Goal: Communication & Community: Answer question/provide support

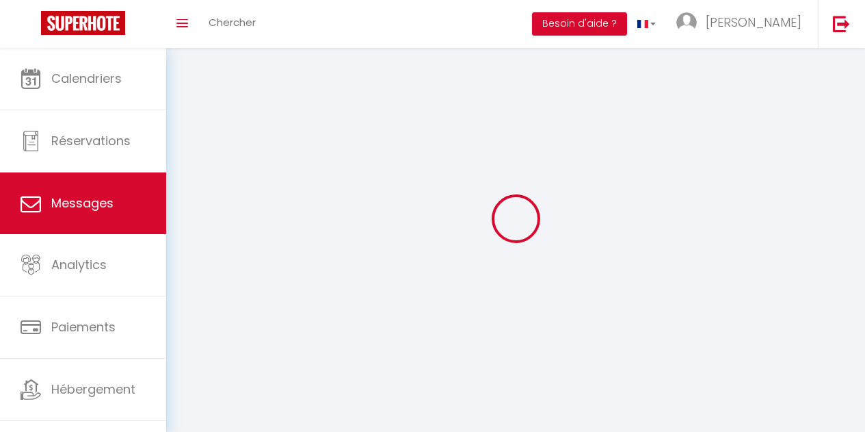
select select "message"
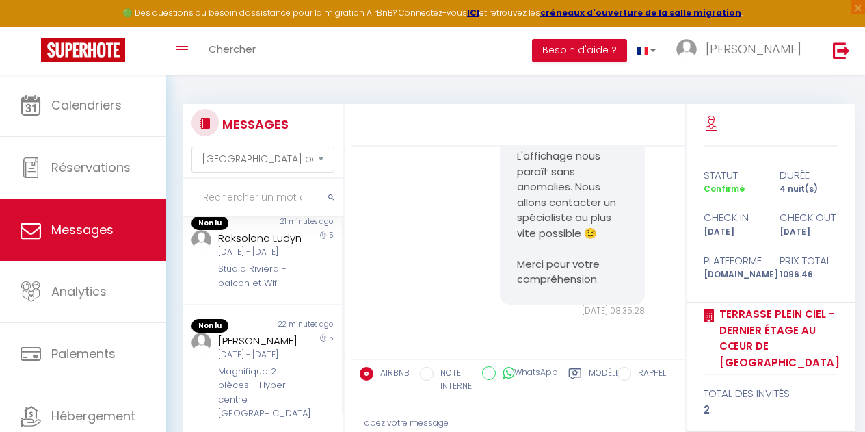
scroll to position [144, 0]
click at [245, 288] on div "Roksolana Ludyn [DATE] - [DATE] Studio Riviera - balcon et [GEOGRAPHIC_DATA]" at bounding box center [255, 258] width 93 height 60
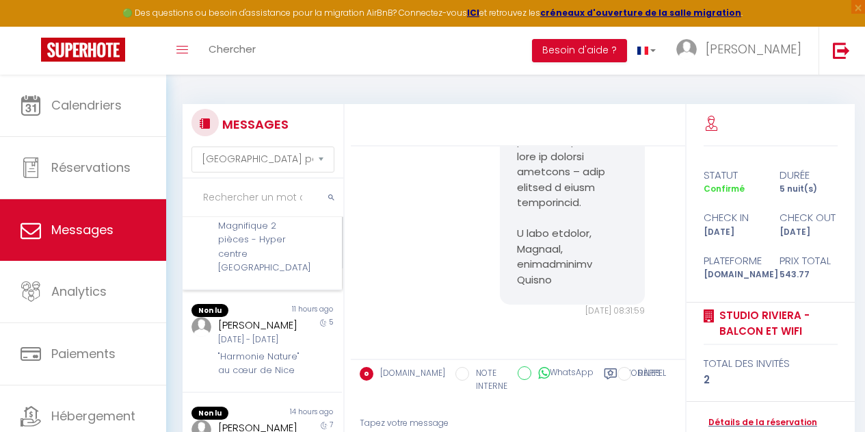
scroll to position [290, 0]
click at [258, 273] on div "Magnifique 2 pièces - Hyper centre [GEOGRAPHIC_DATA]" at bounding box center [260, 245] width 84 height 56
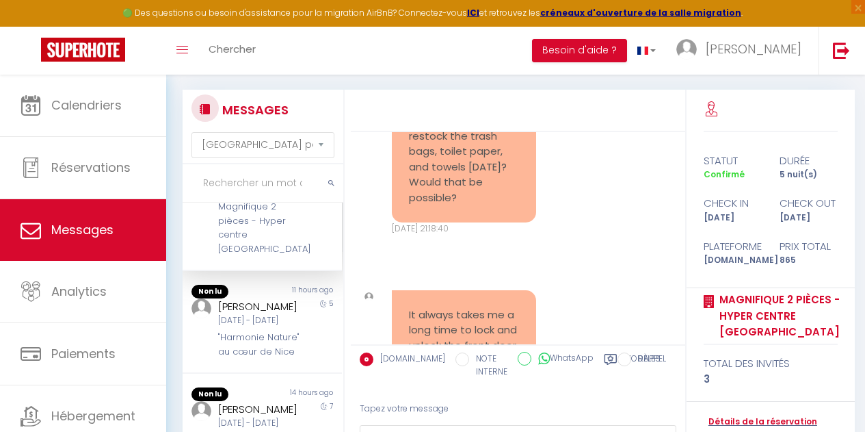
scroll to position [7788, 0]
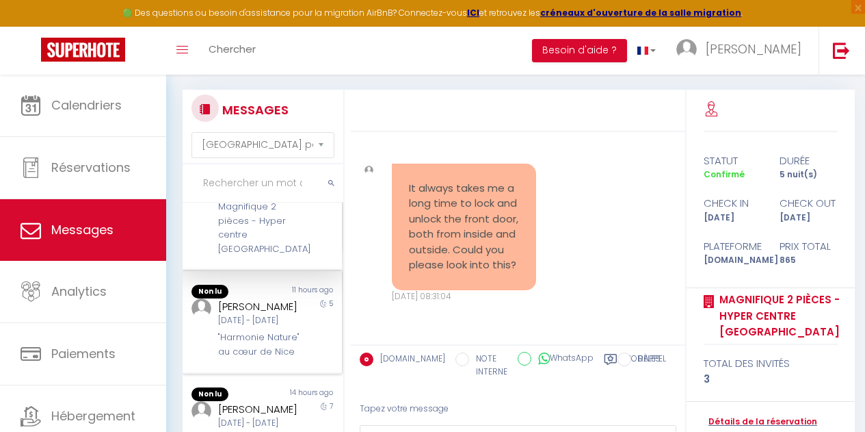
click at [279, 358] on div "[PERSON_NAME] [DATE] - [DATE] "Harmonie Nature" au cœur de Nice" at bounding box center [255, 328] width 93 height 60
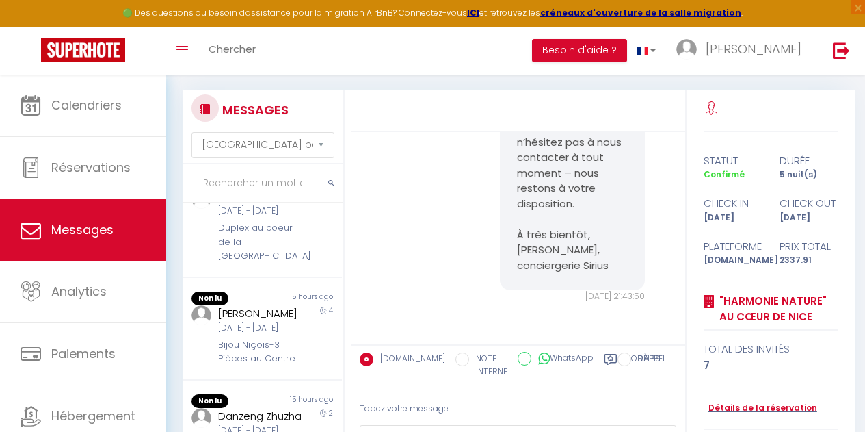
scroll to position [507, 0]
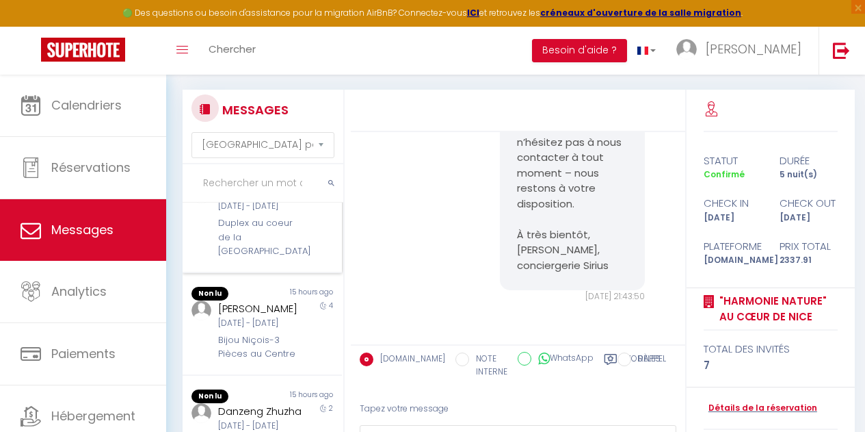
click at [256, 213] on div "[DATE] - [DATE]" at bounding box center [260, 206] width 84 height 13
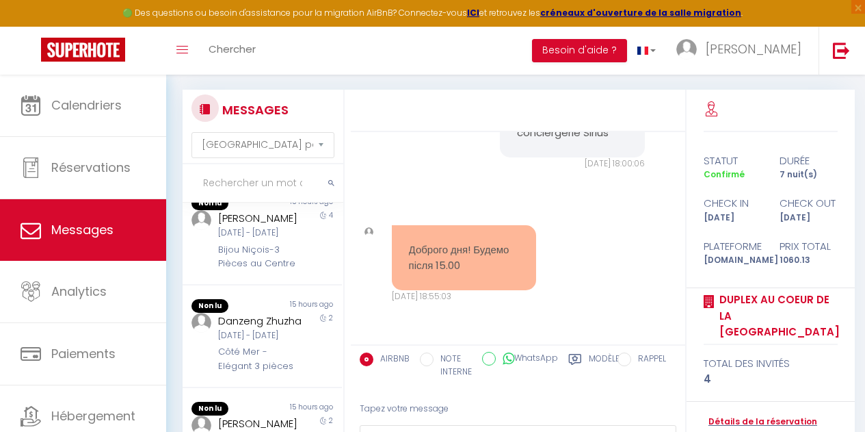
scroll to position [598, 0]
click at [248, 239] on div "[DATE] - [DATE]" at bounding box center [260, 232] width 84 height 13
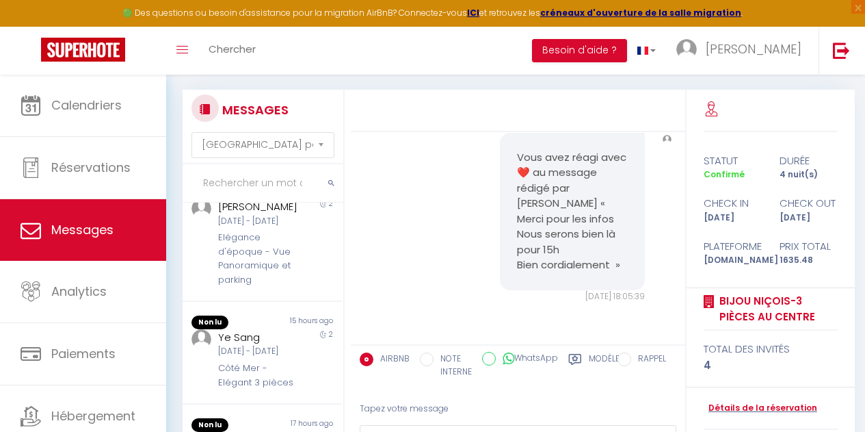
scroll to position [814, 0]
click at [248, 215] on div "[PERSON_NAME]" at bounding box center [260, 206] width 84 height 16
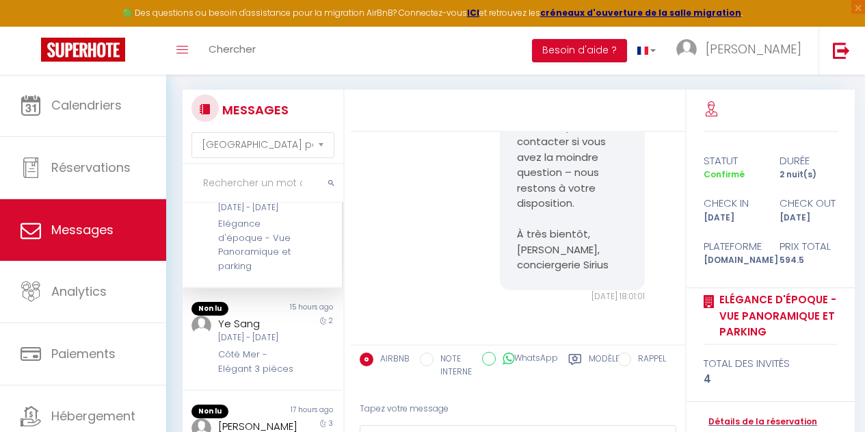
scroll to position [988, 0]
click at [248, 332] on div "[DATE] - [DATE]" at bounding box center [260, 338] width 84 height 13
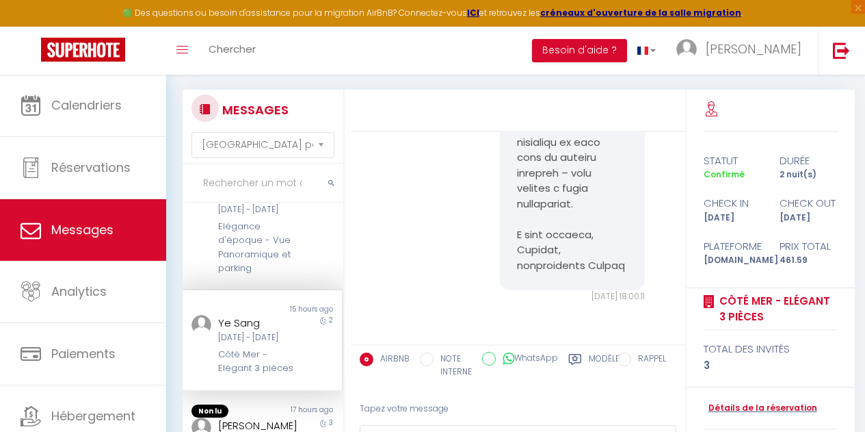
scroll to position [126, 0]
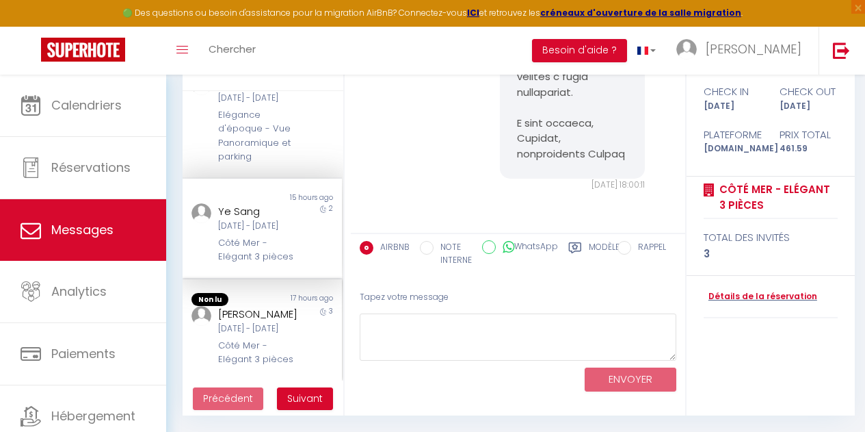
click at [261, 322] on div "[DATE] - [DATE]" at bounding box center [260, 328] width 84 height 13
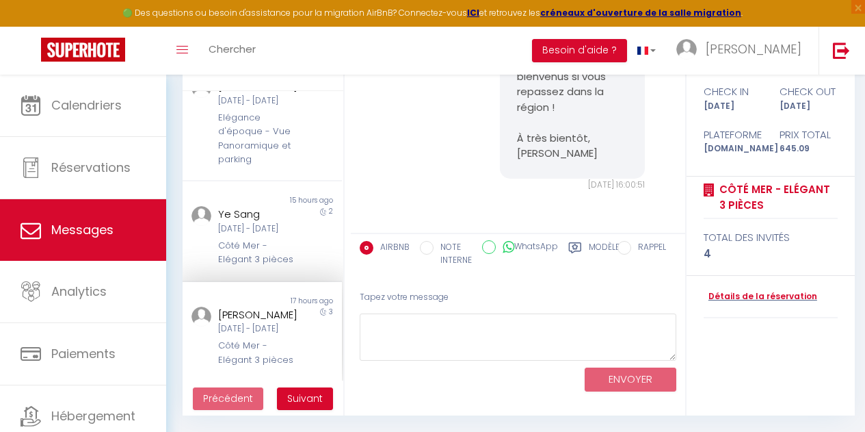
scroll to position [983, 0]
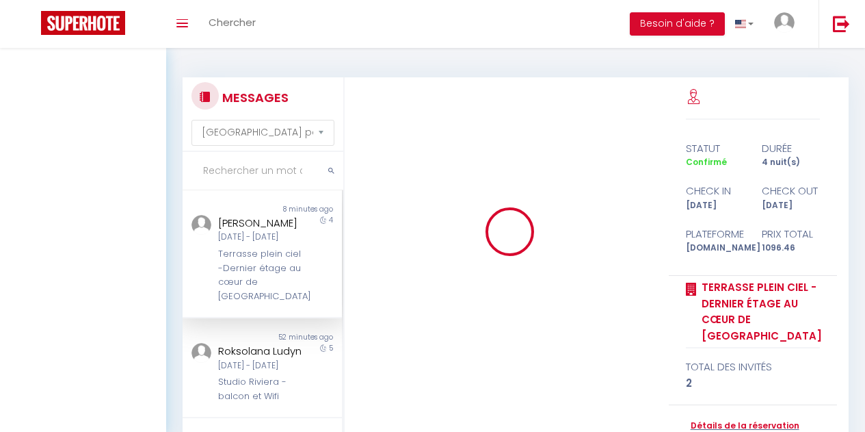
select select "message"
